Goal: Find specific page/section: Find specific page/section

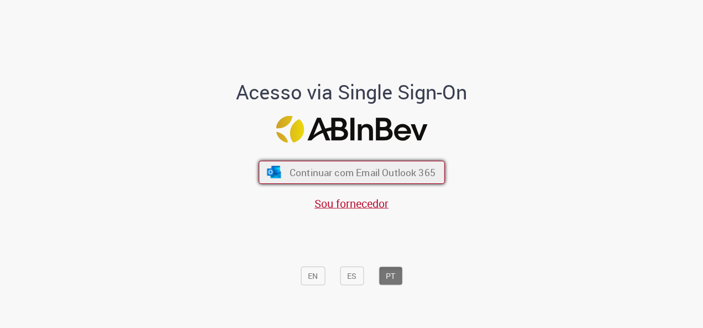
click at [279, 165] on button "Continuar com Email Outlook 365" at bounding box center [352, 172] width 186 height 23
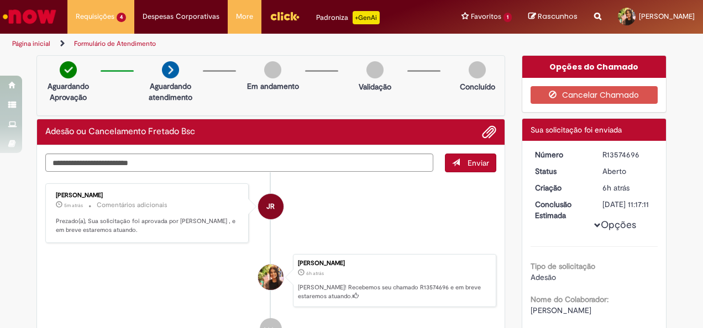
click at [34, 24] on img "Ir para a Homepage" at bounding box center [29, 17] width 57 height 22
